Goal: Information Seeking & Learning: Find specific page/section

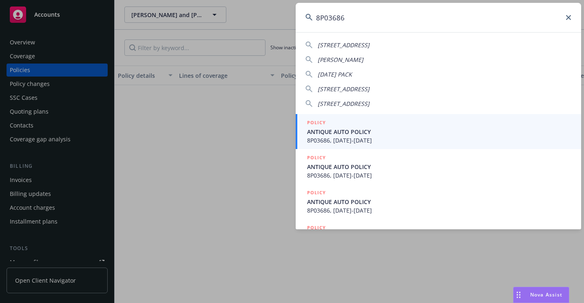
click at [294, 21] on div "8P03686 4827-[STREET_ADDRESS] [PERSON_NAME] [DATE] PACK [STREET_ADDRESS] [STREE…" at bounding box center [292, 151] width 584 height 303
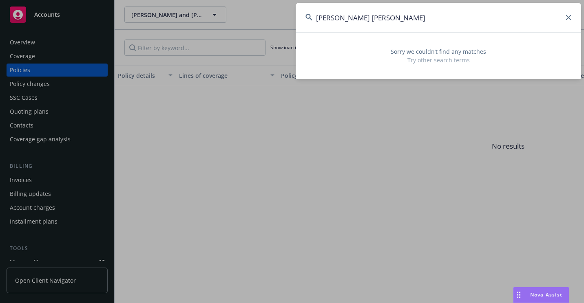
drag, startPoint x: 370, startPoint y: 19, endPoint x: 429, endPoint y: 20, distance: 59.1
click at [429, 20] on input "[PERSON_NAME] [PERSON_NAME]" at bounding box center [438, 17] width 285 height 29
drag, startPoint x: 336, startPoint y: 16, endPoint x: 296, endPoint y: 21, distance: 40.6
click at [292, 23] on div "[PERSON_NAME] Sorry we couldn’t find any matches Try other search terms" at bounding box center [292, 151] width 584 height 303
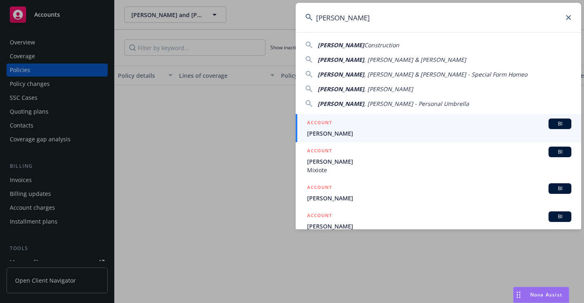
click at [362, 13] on input "[PERSON_NAME]" at bounding box center [438, 17] width 285 height 29
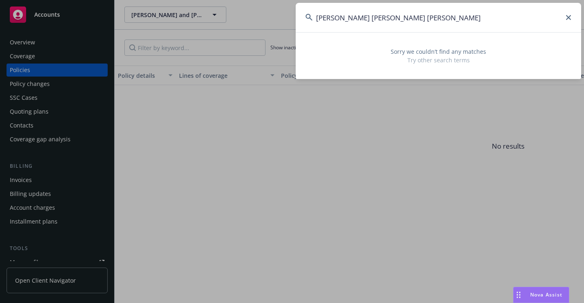
drag, startPoint x: 375, startPoint y: 18, endPoint x: 476, endPoint y: 22, distance: 100.8
click at [476, 22] on input "[PERSON_NAME] [PERSON_NAME] [PERSON_NAME]" at bounding box center [438, 17] width 285 height 29
type input "[PERSON_NAME]"
